Goal: Find specific page/section: Find specific page/section

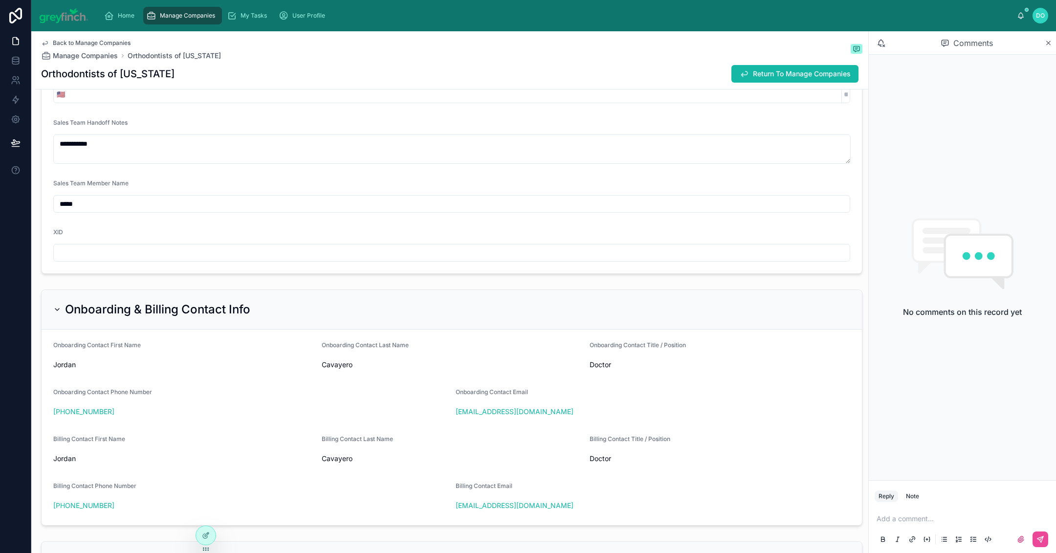
scroll to position [386, 0]
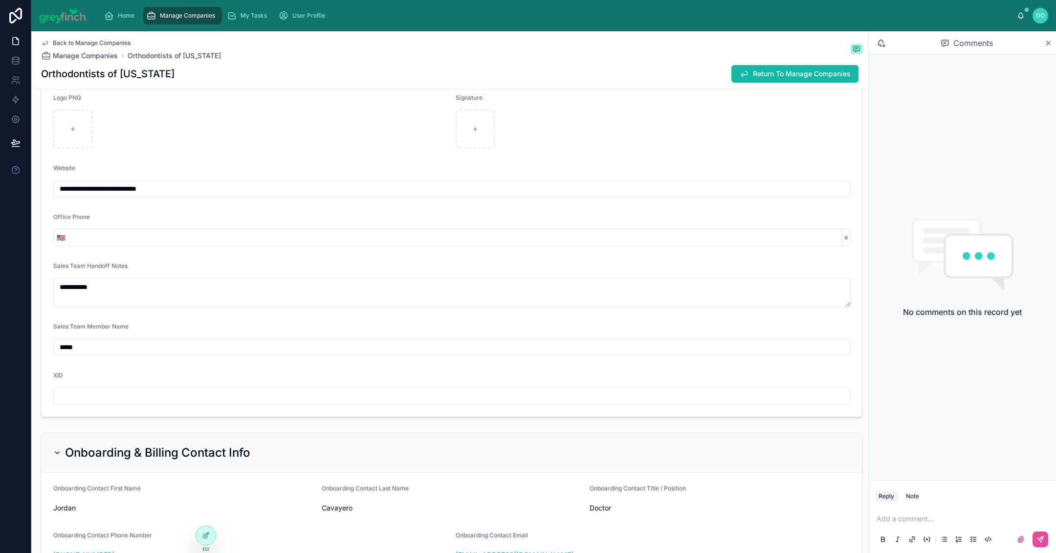
click at [197, 16] on span "Manage Companies" at bounding box center [187, 16] width 55 height 8
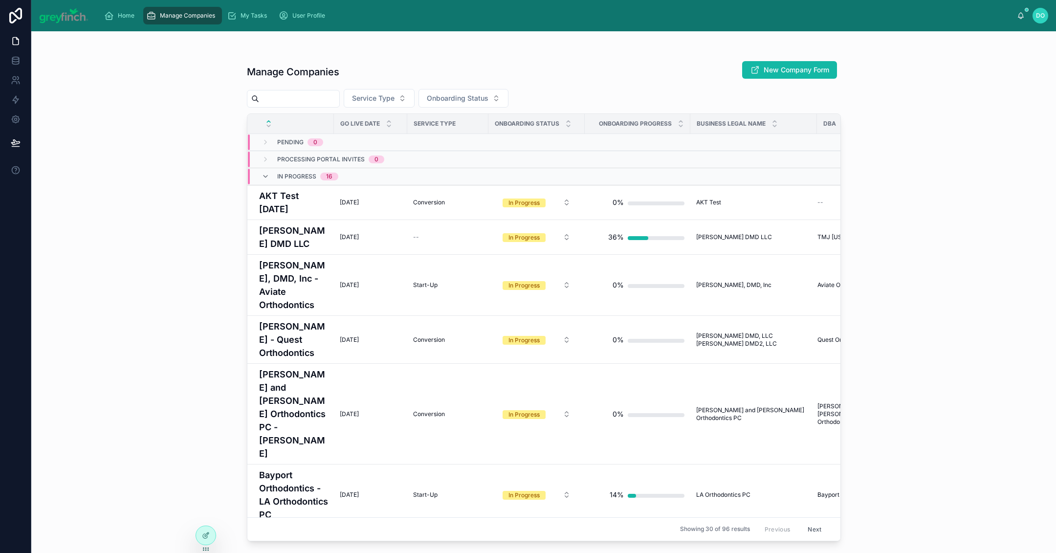
click at [306, 101] on input "text" at bounding box center [299, 99] width 80 height 14
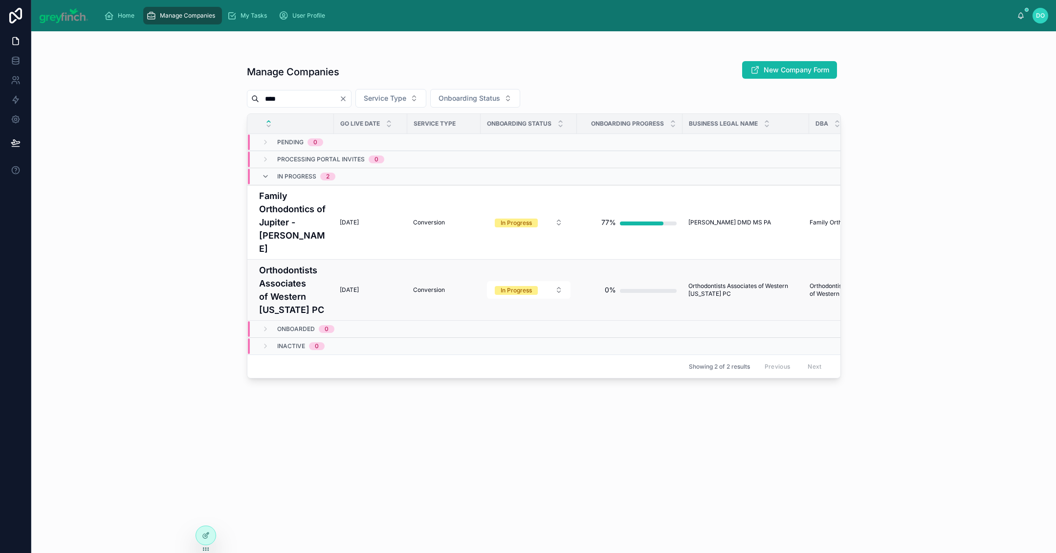
type input "****"
click at [345, 288] on span "[DATE]" at bounding box center [349, 290] width 19 height 8
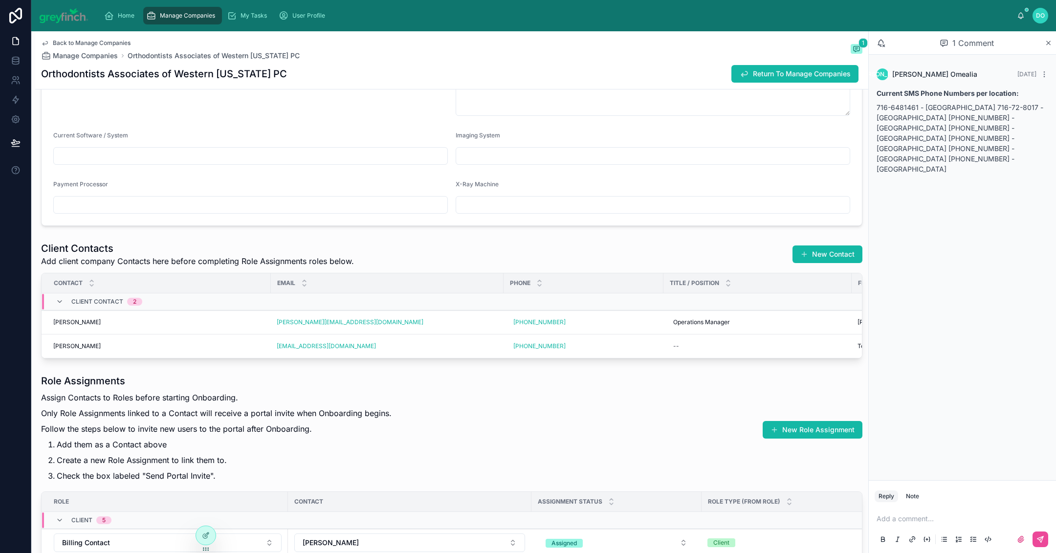
scroll to position [1835, 0]
